Goal: Task Accomplishment & Management: Manage account settings

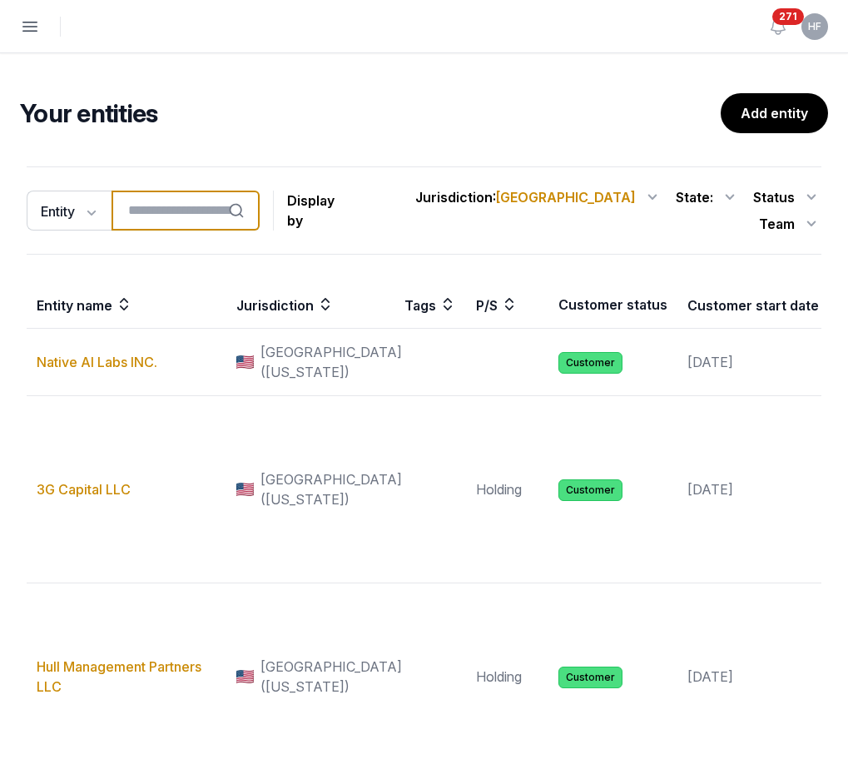
click at [235, 198] on input "search" at bounding box center [185, 211] width 148 height 40
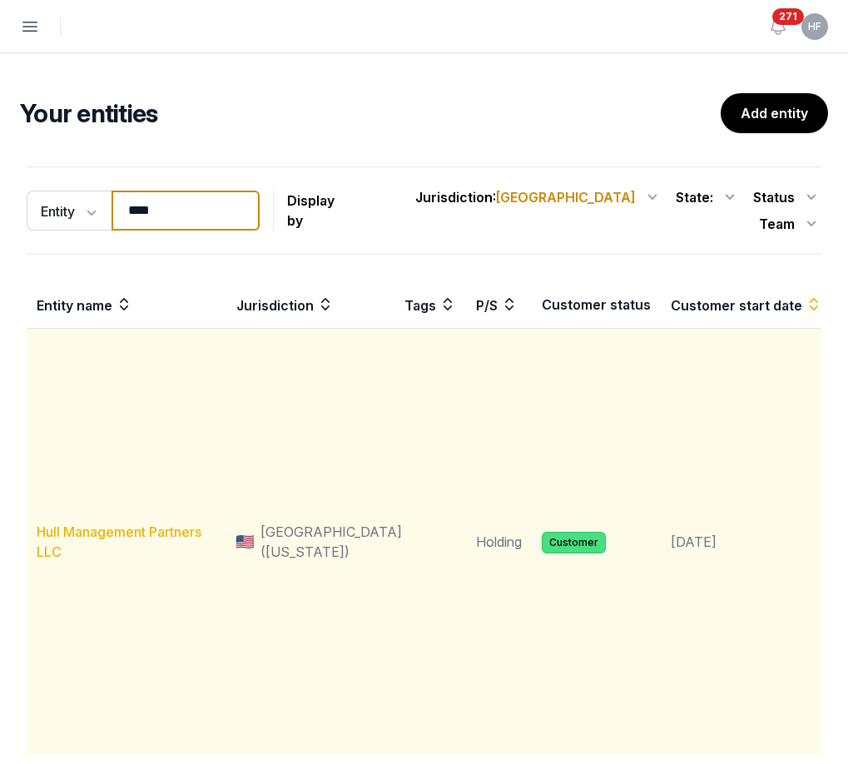
type input "****"
click at [138, 523] on link "Hull Management Partners LLC" at bounding box center [119, 541] width 165 height 37
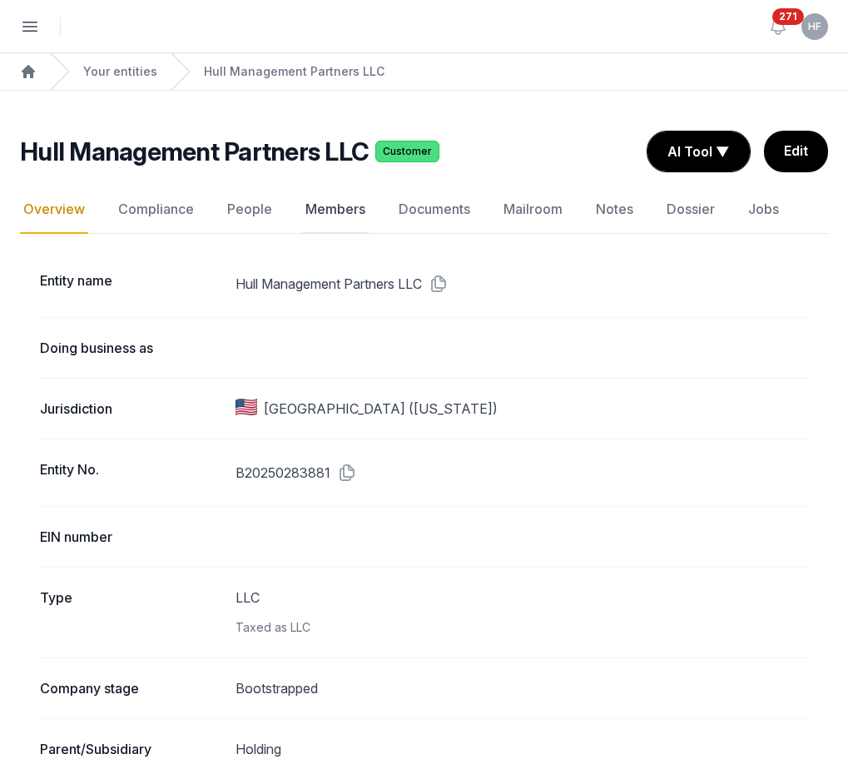
click at [334, 210] on link "Members" at bounding box center [335, 210] width 67 height 48
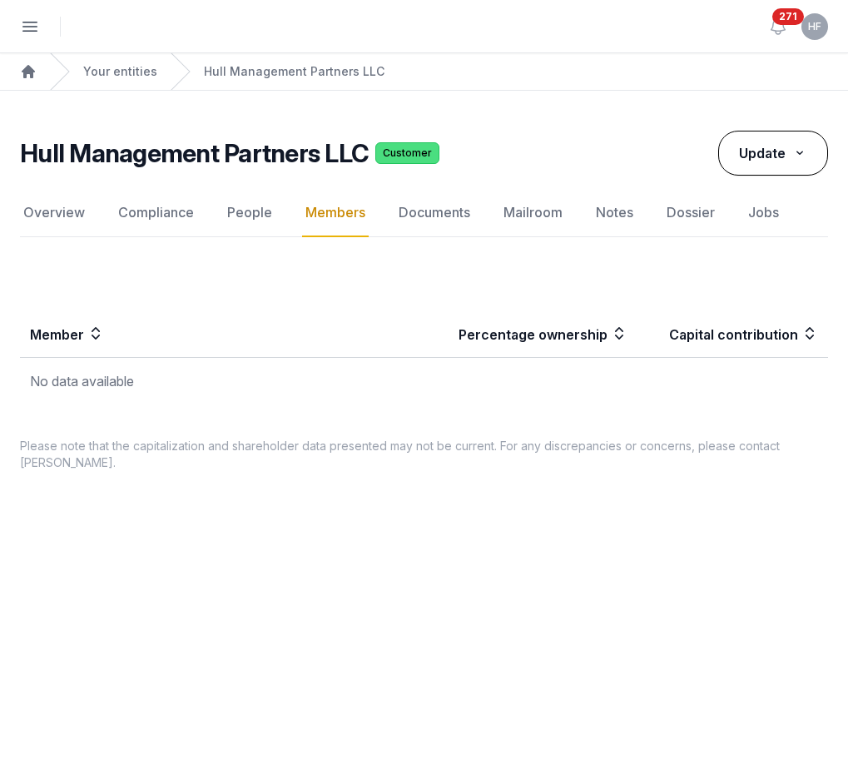
click at [796, 154] on icon at bounding box center [799, 152] width 15 height 17
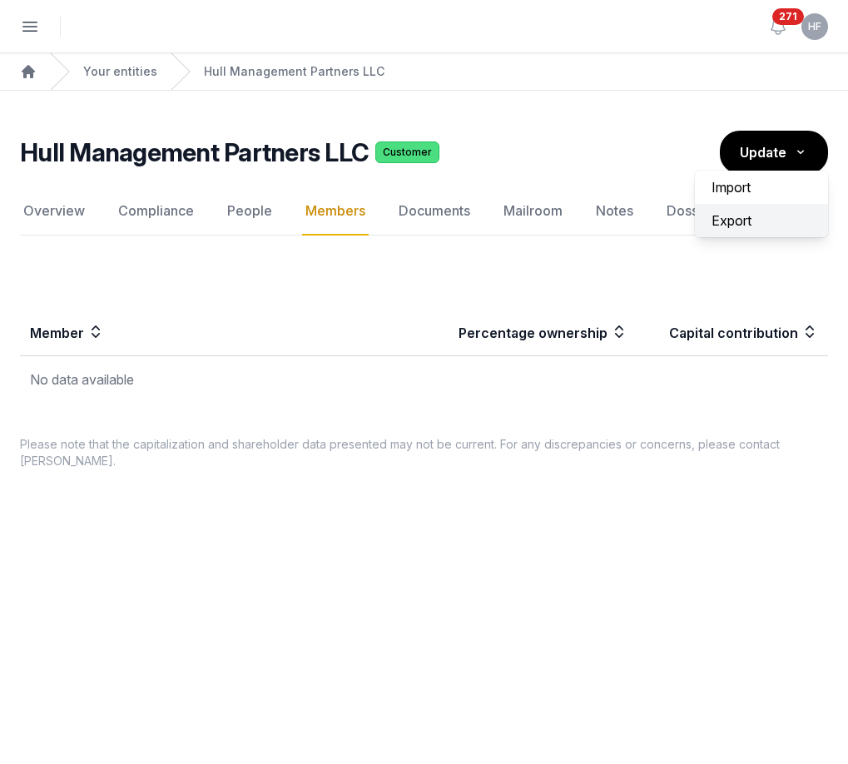
click at [745, 217] on div "Export" at bounding box center [761, 220] width 133 height 33
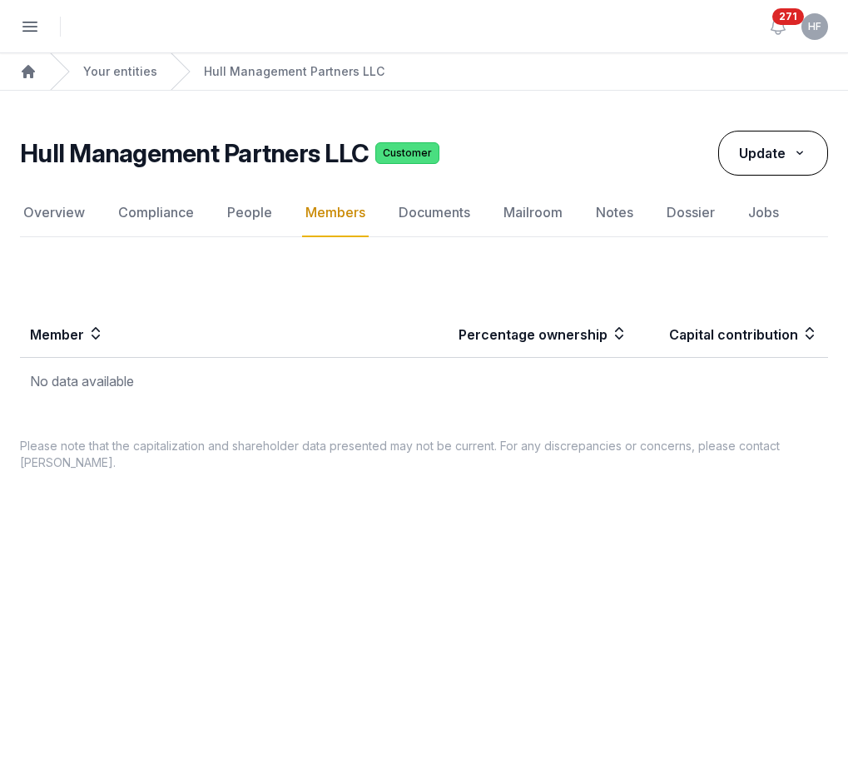
click at [790, 147] on button "Update" at bounding box center [773, 153] width 110 height 45
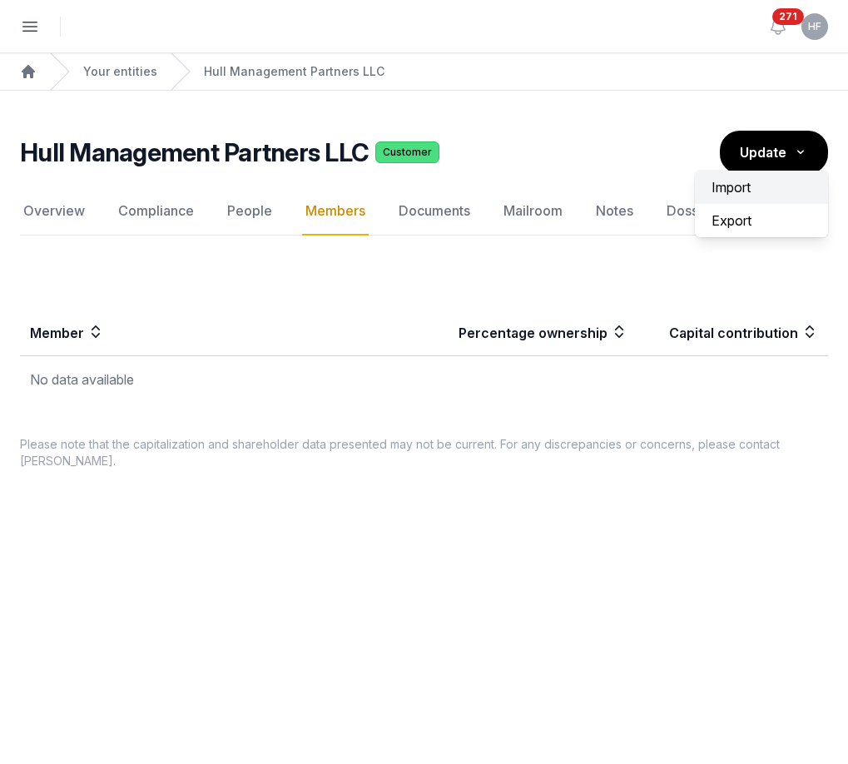
click at [739, 186] on label "Import" at bounding box center [761, 187] width 133 height 33
click at [0, 0] on input "Import" at bounding box center [0, 0] width 0 height 0
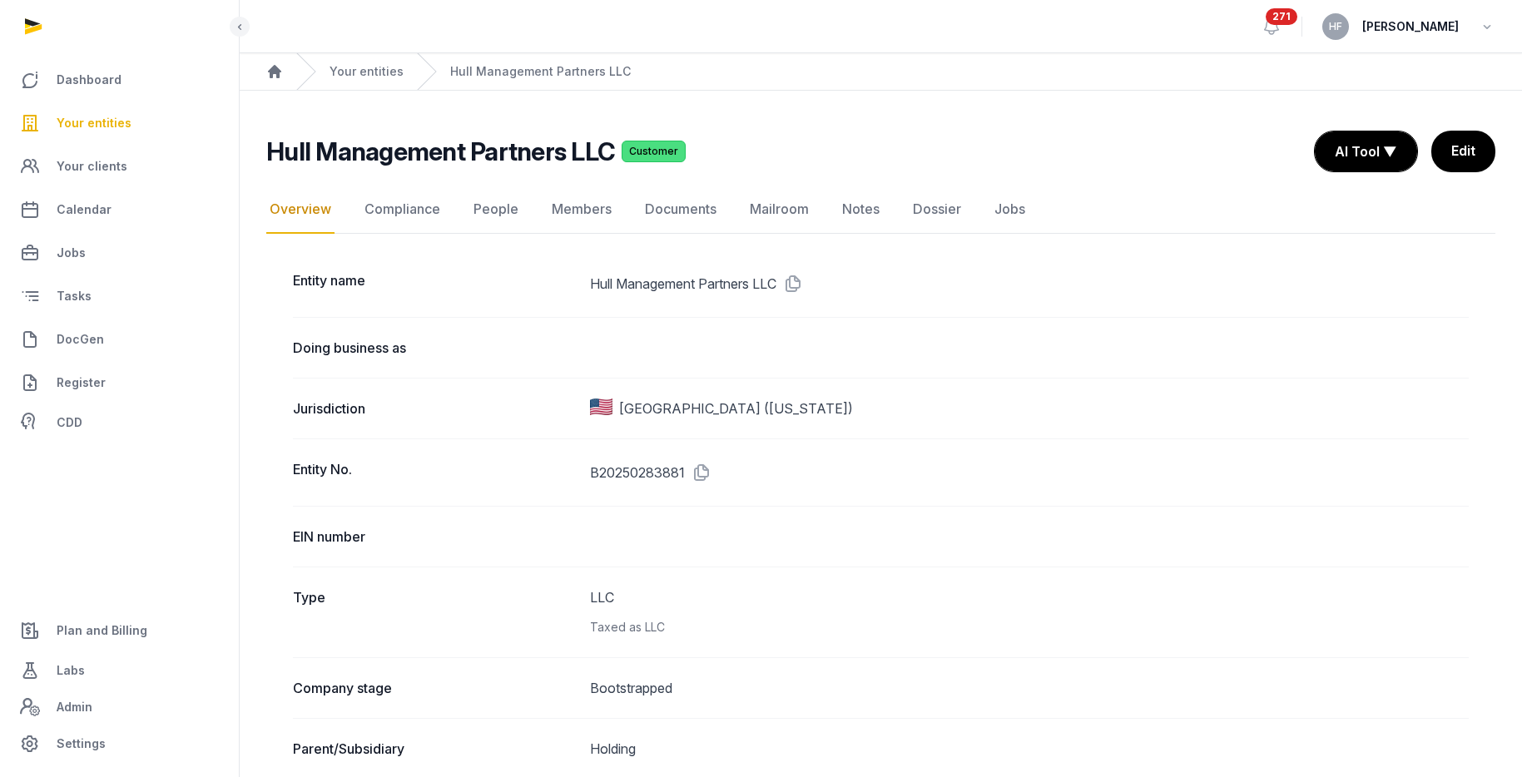
click at [1460, 149] on link "Edit" at bounding box center [1463, 152] width 64 height 42
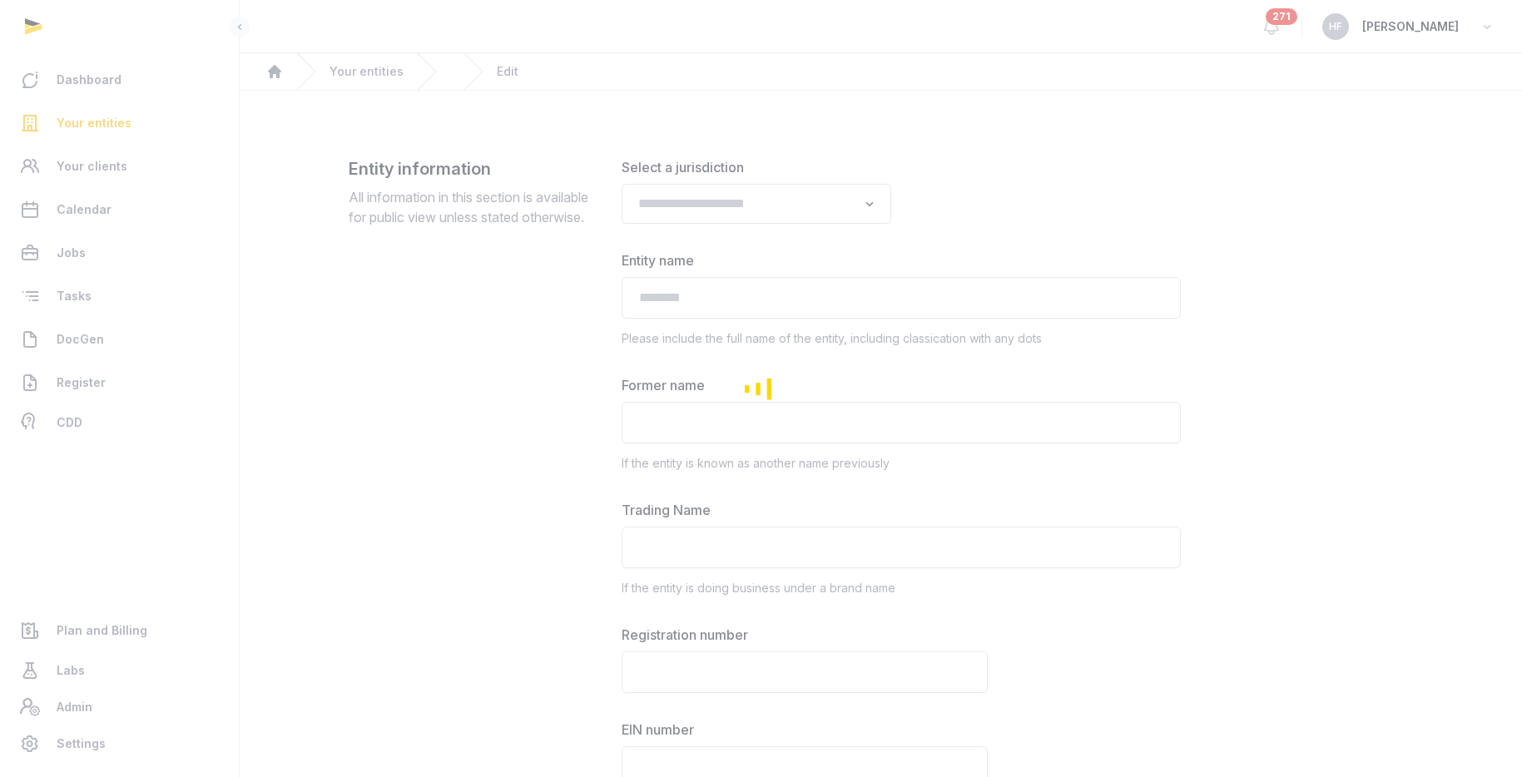
type input "**********"
type textarea "**********"
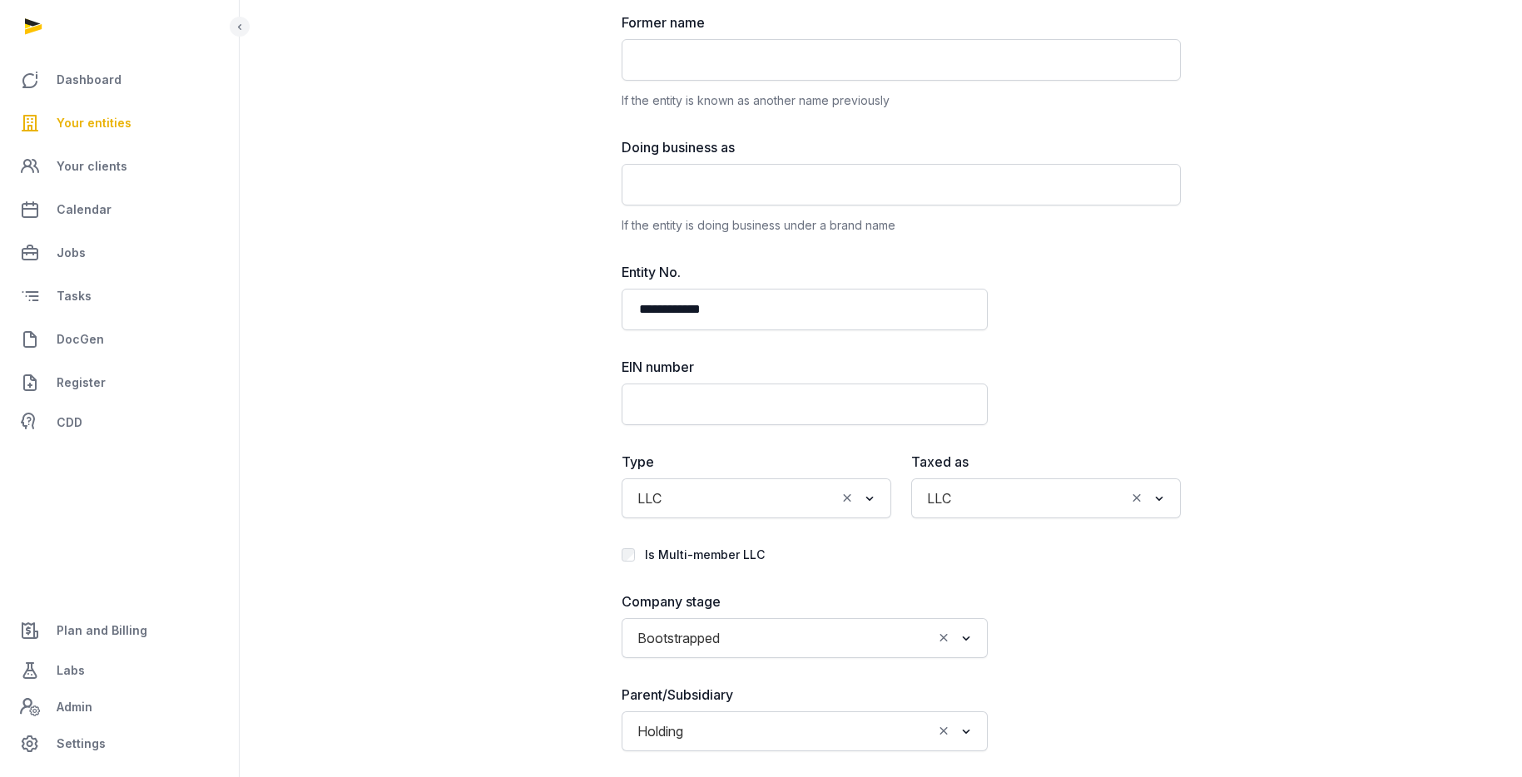
scroll to position [478, 0]
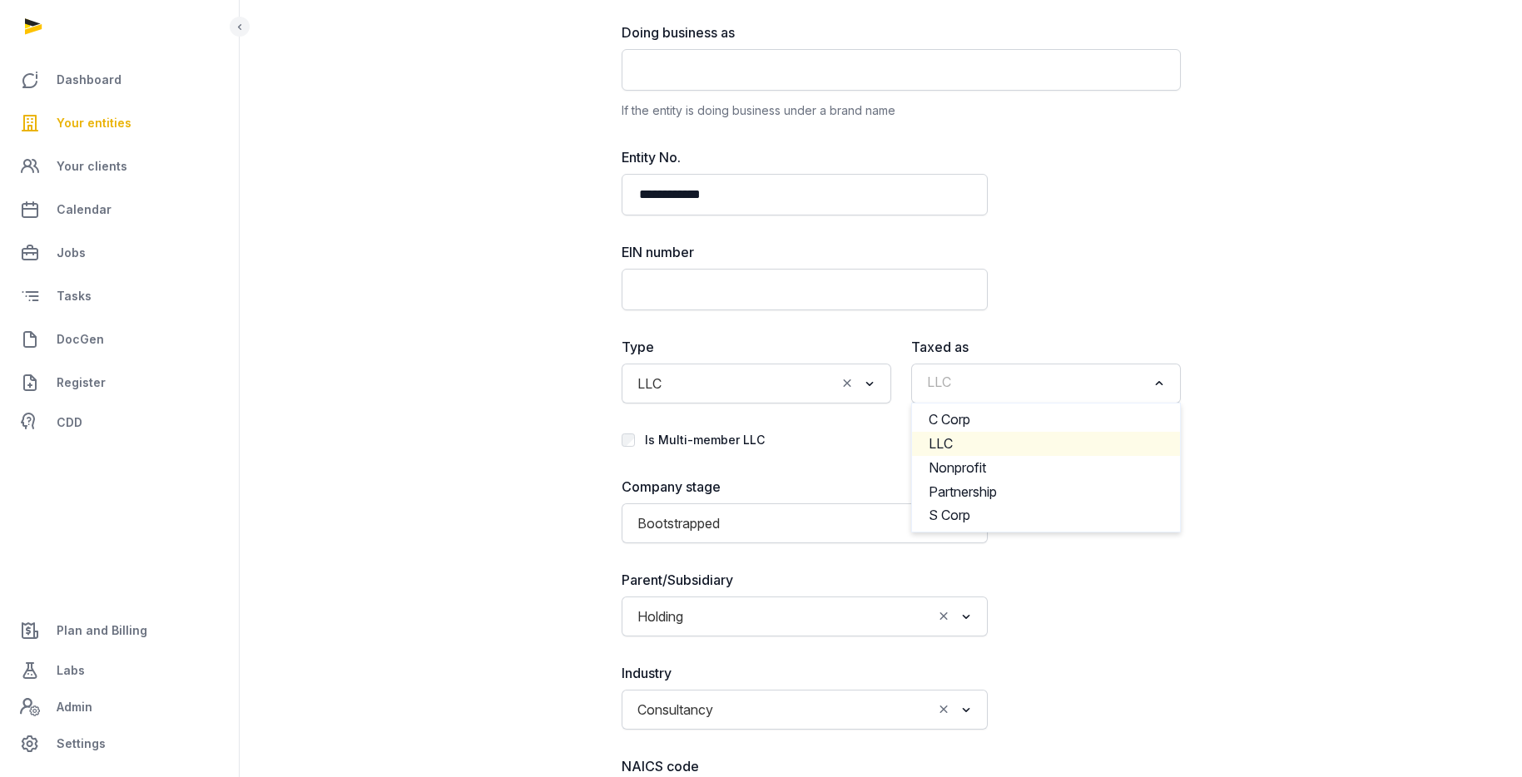
click at [981, 372] on input "Search for option" at bounding box center [1033, 383] width 225 height 23
click at [718, 375] on input "Search for option" at bounding box center [752, 383] width 166 height 23
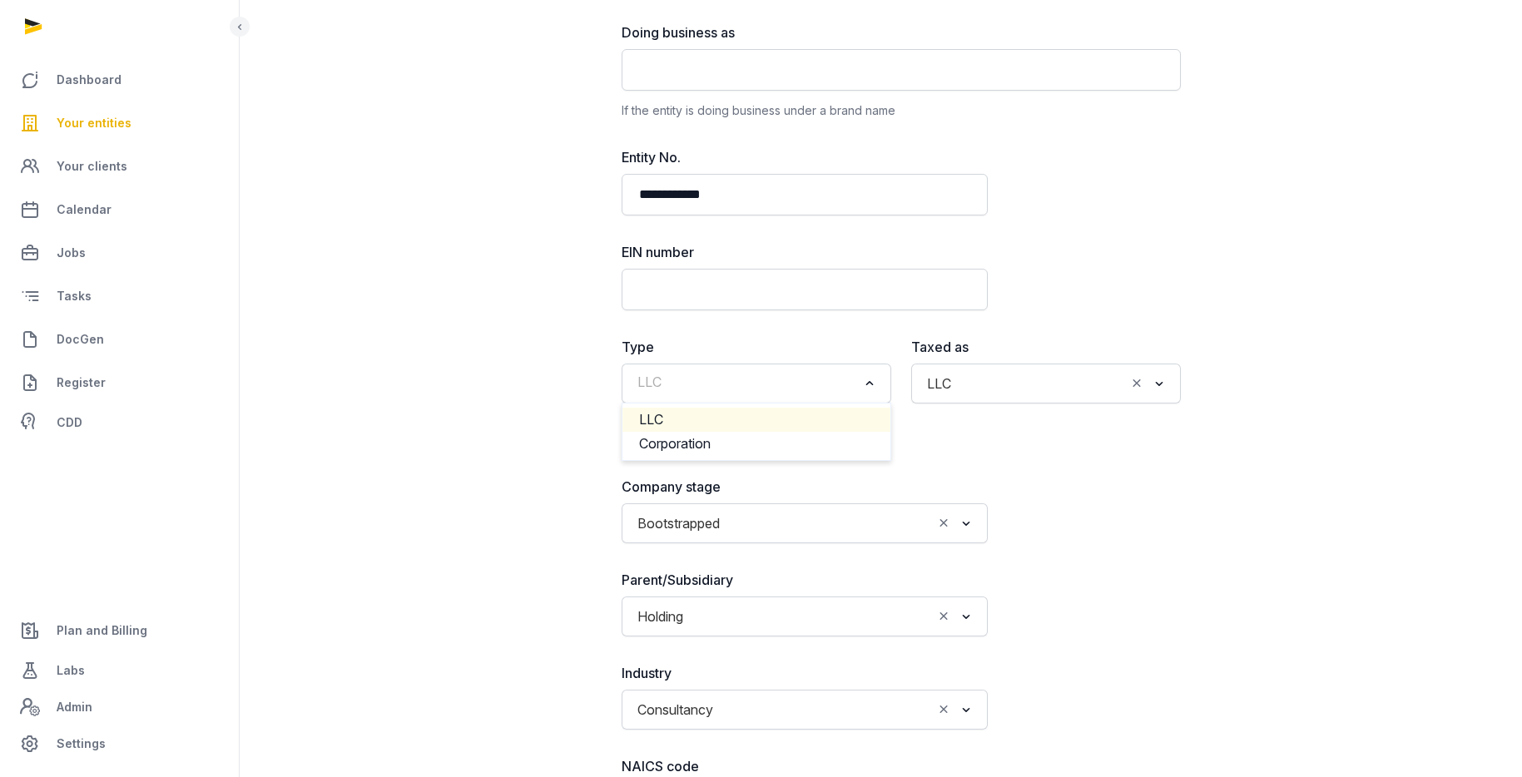
click at [1009, 383] on input "Search for option" at bounding box center [1041, 383] width 166 height 23
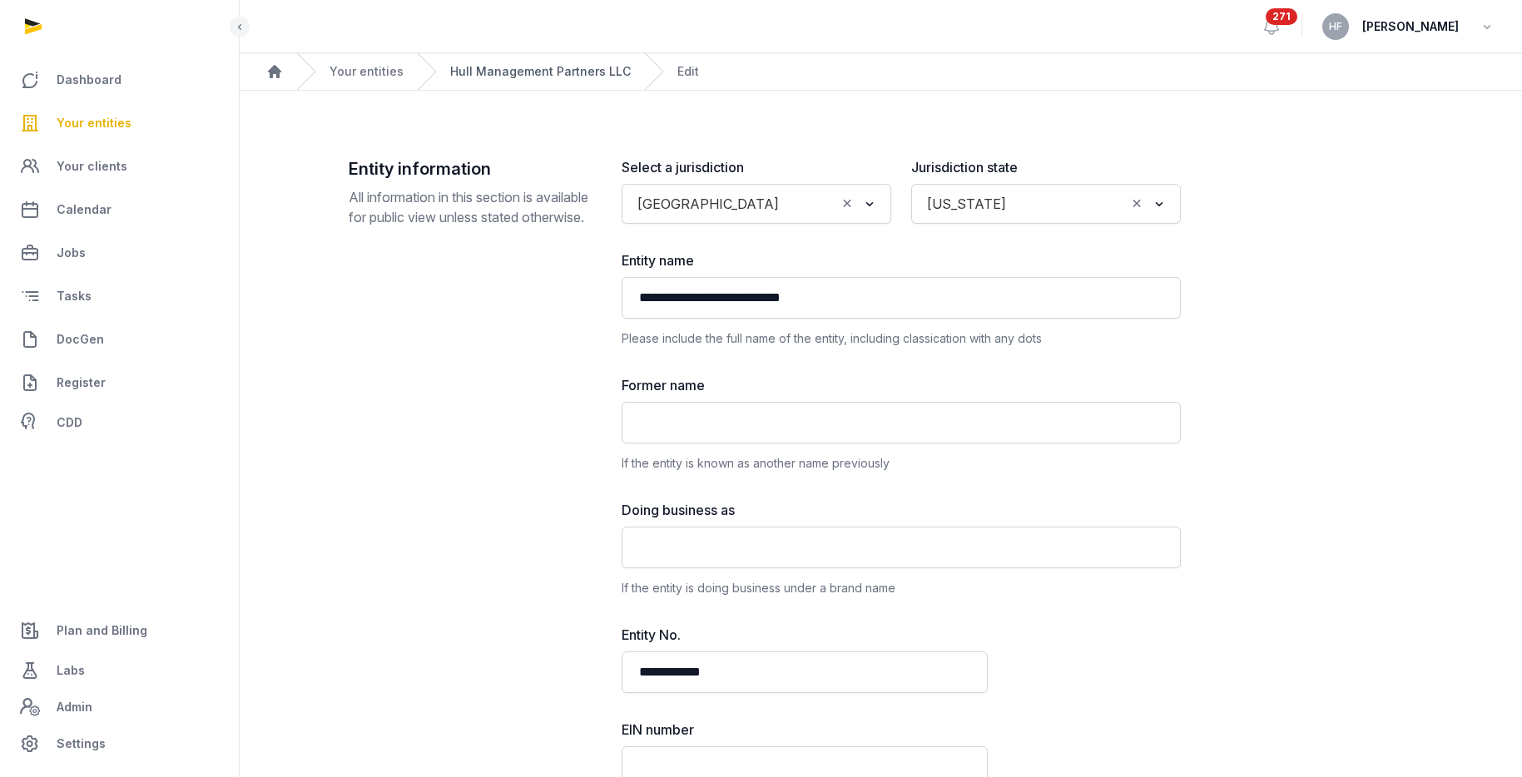
click at [567, 75] on link "Hull Management Partners LLC" at bounding box center [540, 71] width 181 height 17
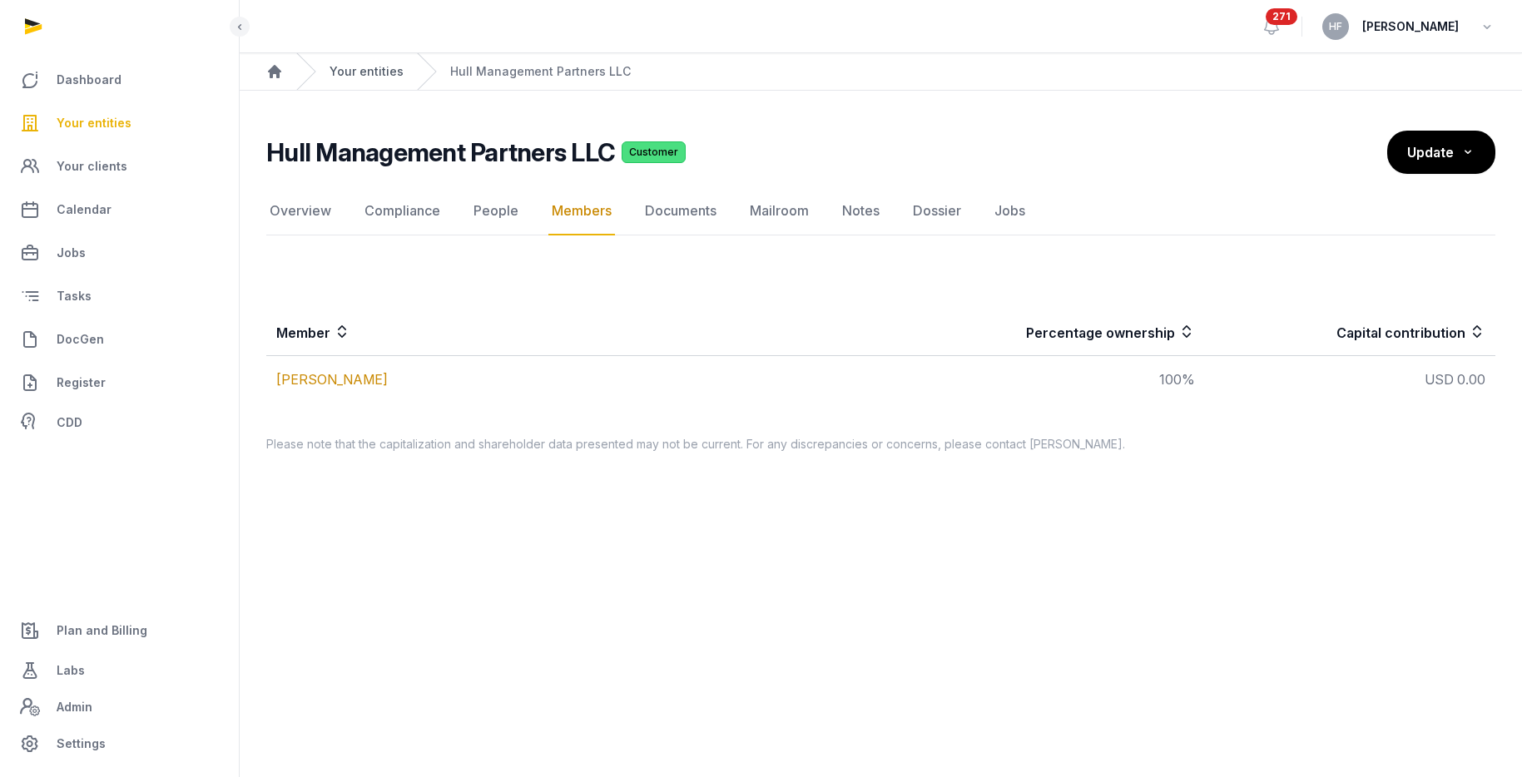
click at [368, 66] on link "Your entities" at bounding box center [366, 71] width 74 height 17
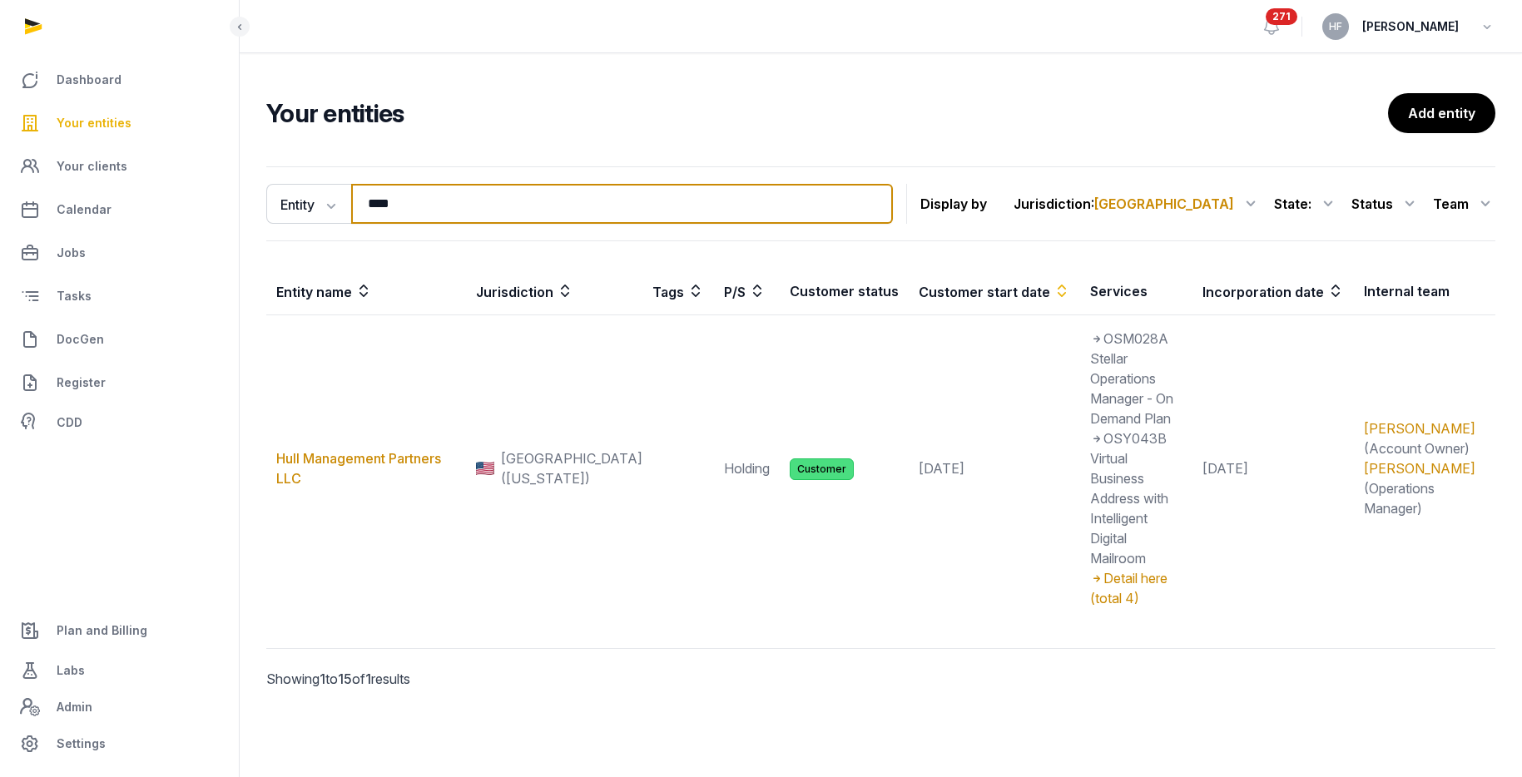
drag, startPoint x: 425, startPoint y: 204, endPoint x: 248, endPoint y: 199, distance: 177.3
click at [265, 199] on div "Entity Entity People Tags Services **** Search Display by Jurisdiction : [GEOGR…" at bounding box center [881, 451] width 1282 height 582
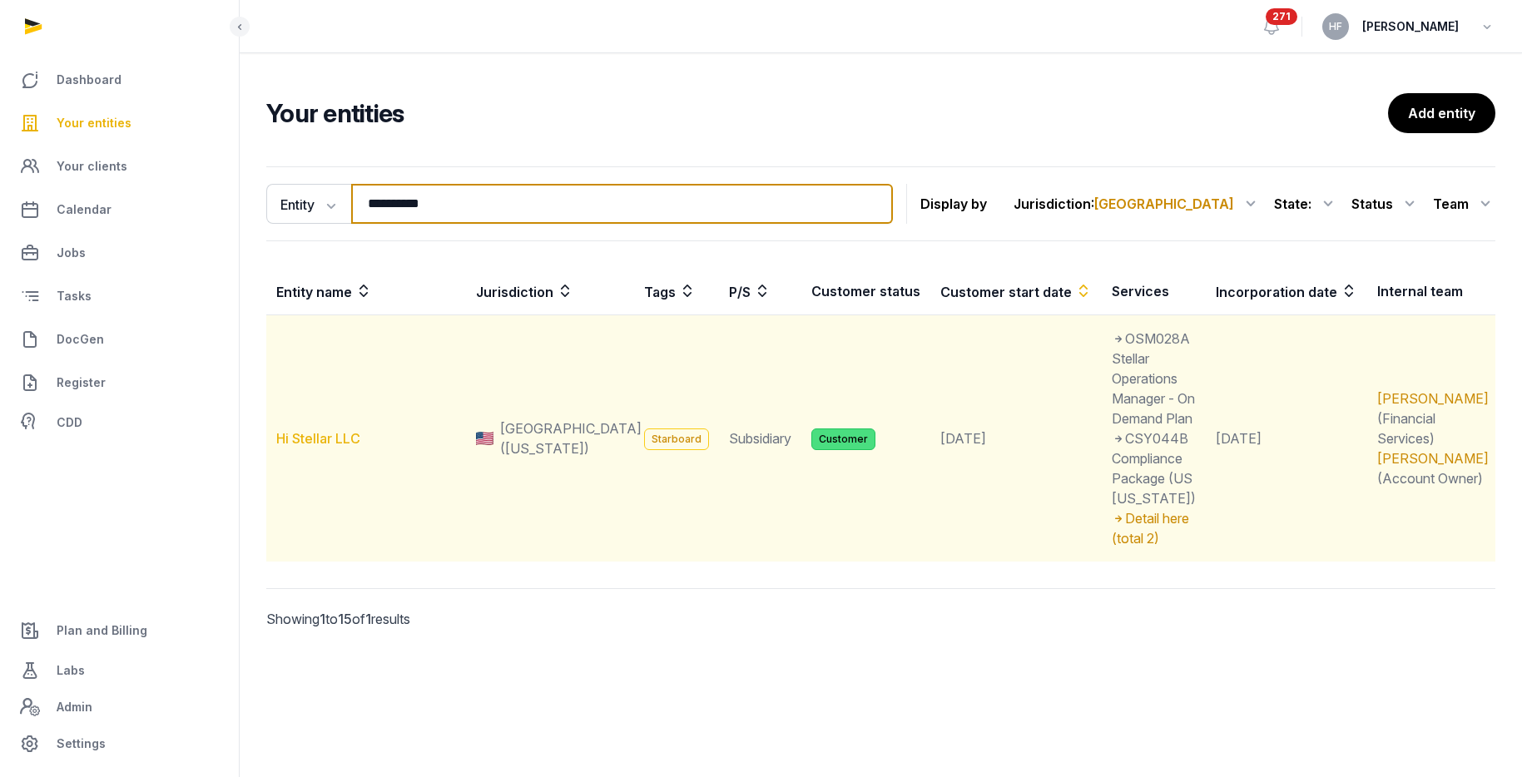
type input "**********"
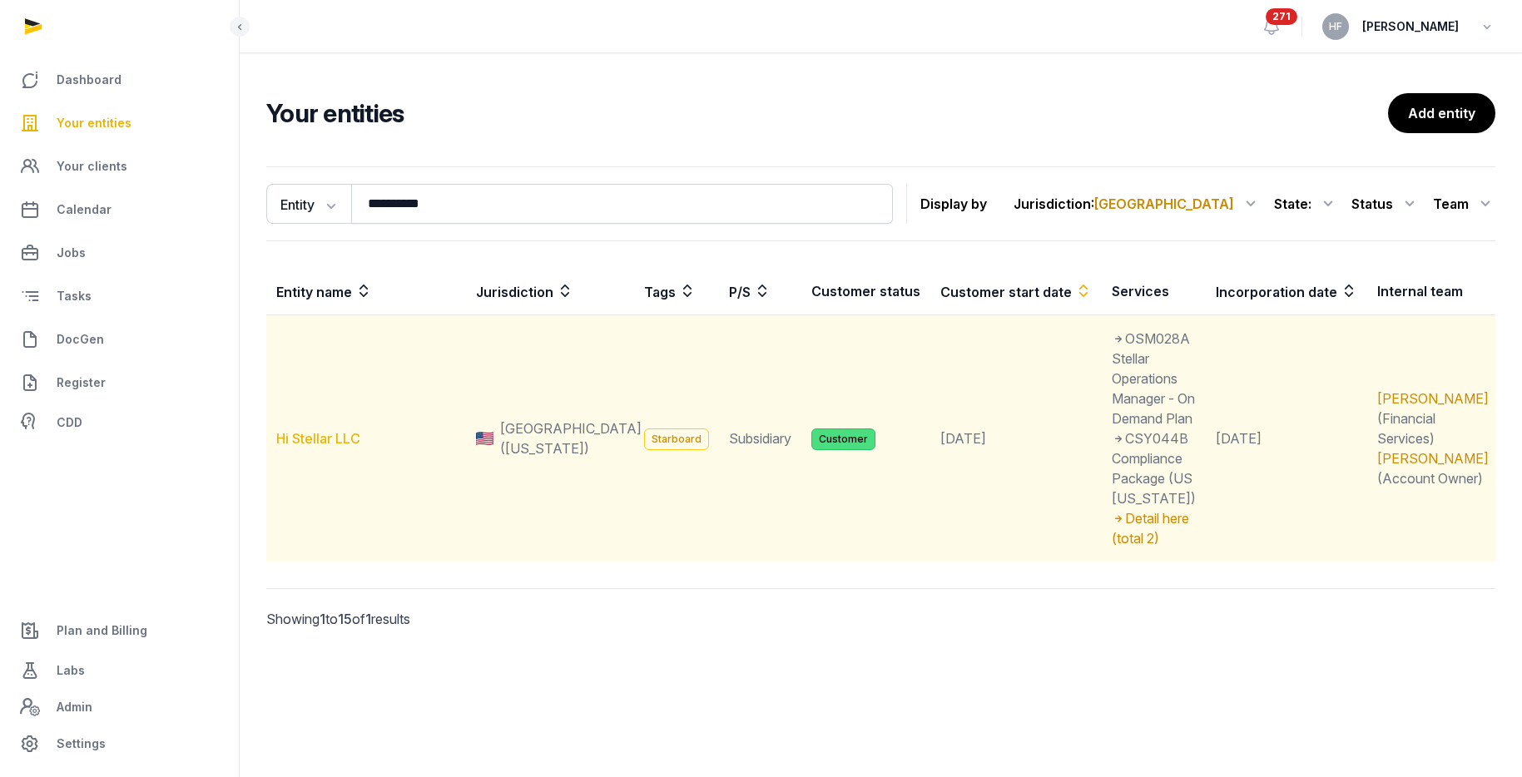
click at [337, 430] on link "Hi Stellar LLC" at bounding box center [318, 438] width 84 height 17
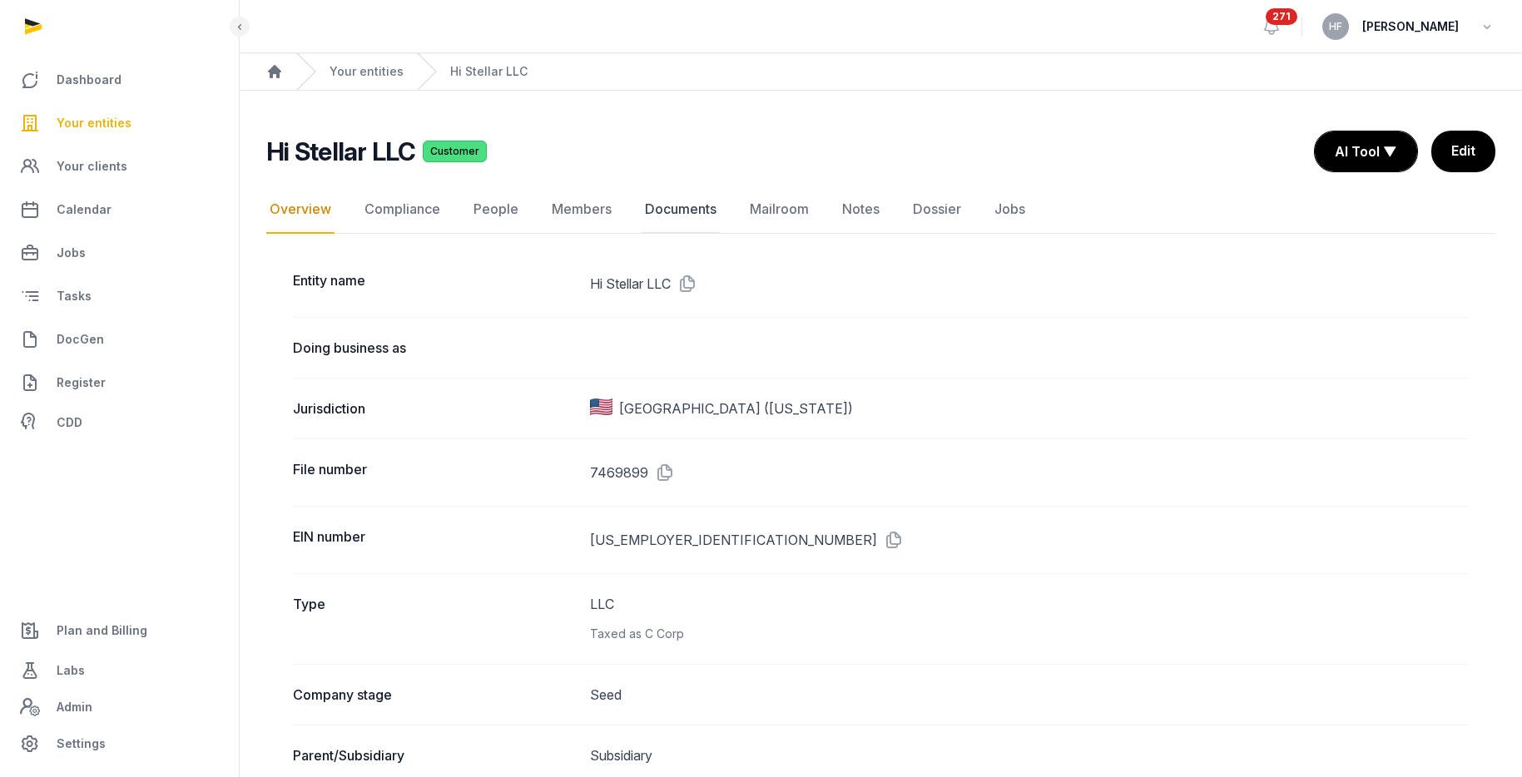
click at [672, 207] on link "Documents" at bounding box center [680, 210] width 78 height 48
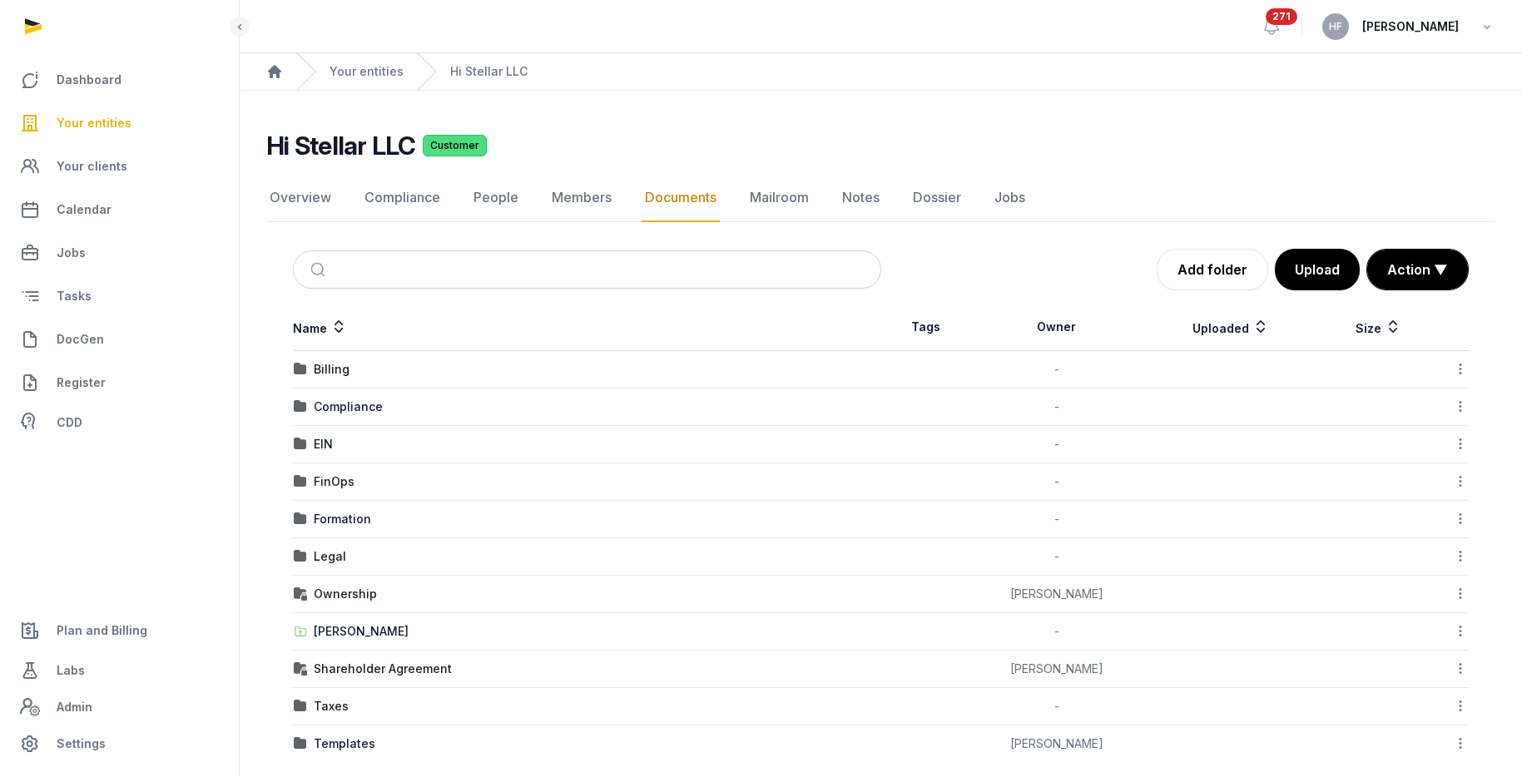
scroll to position [18, 0]
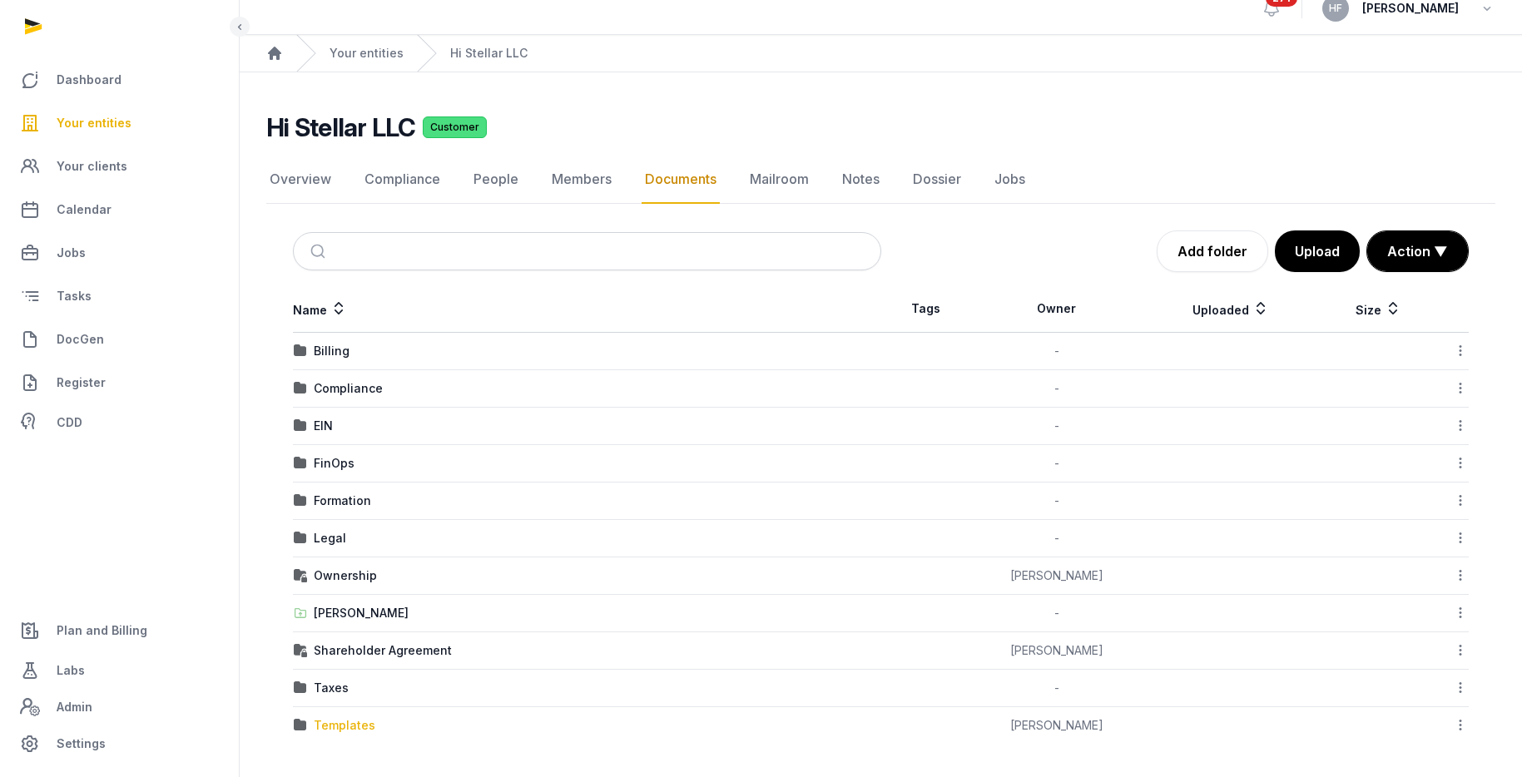
click at [346, 729] on div "Templates" at bounding box center [345, 725] width 62 height 17
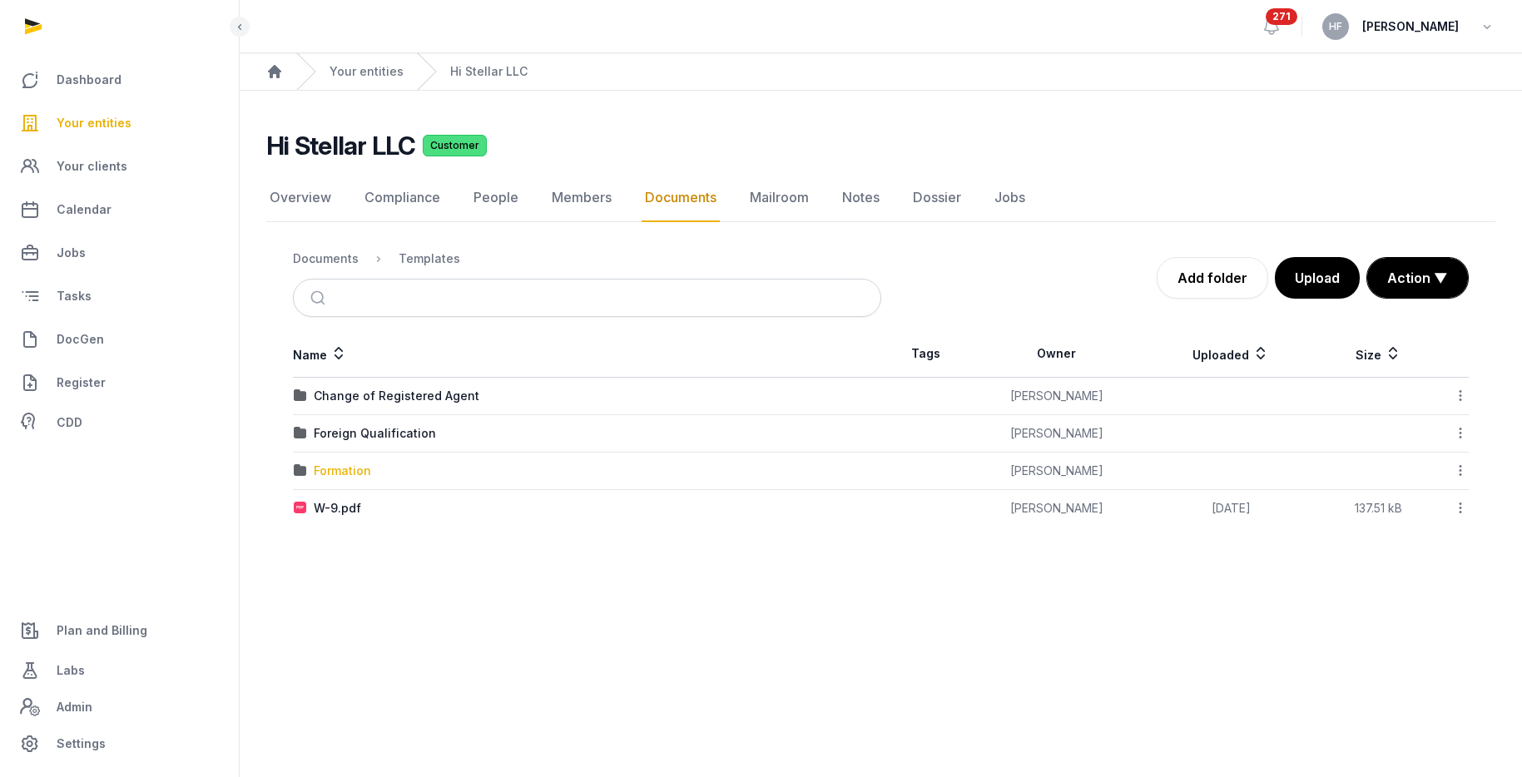
click at [354, 472] on div "Formation" at bounding box center [342, 471] width 57 height 17
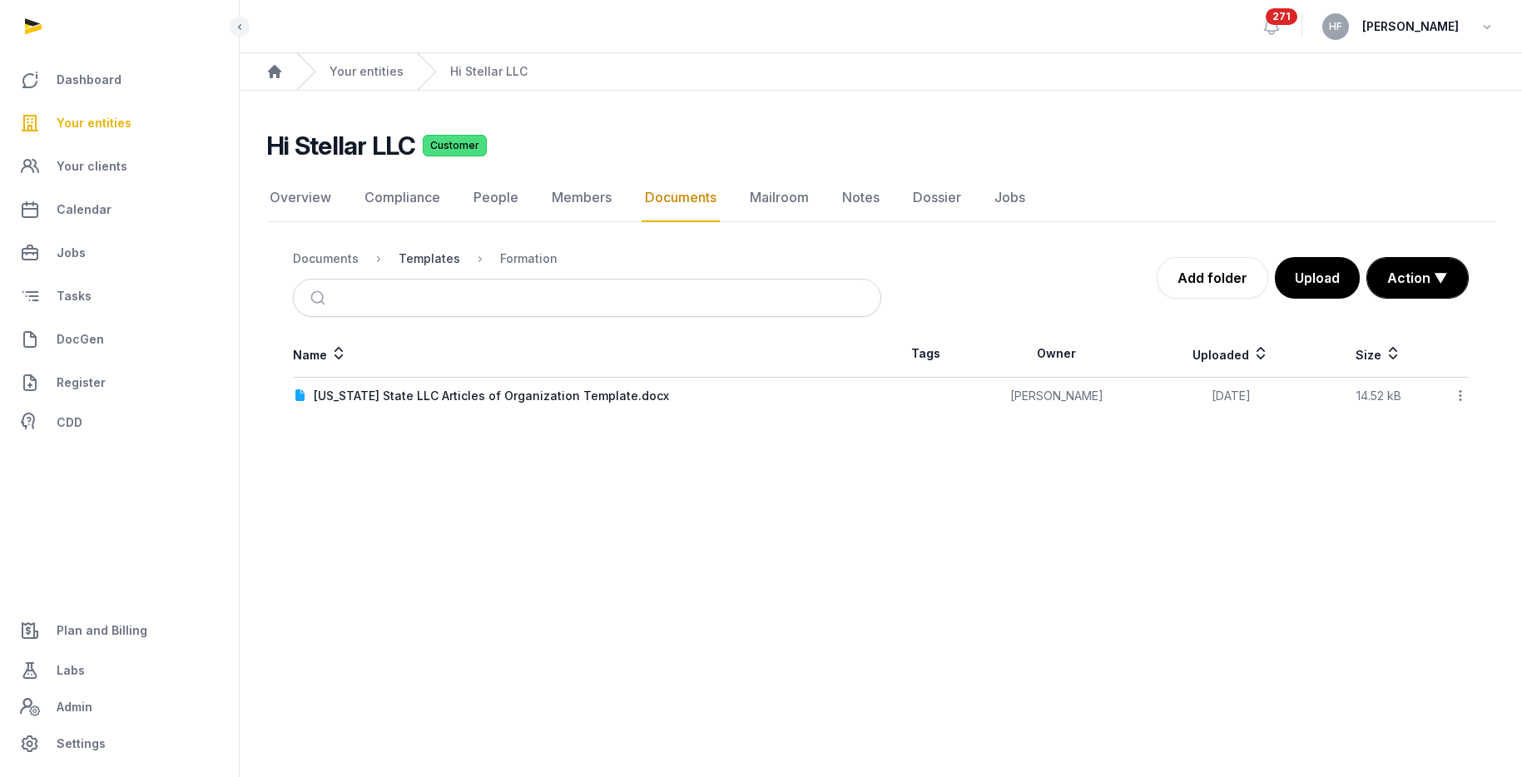
click at [429, 253] on div "Templates" at bounding box center [429, 258] width 62 height 17
